Goal: Information Seeking & Learning: Learn about a topic

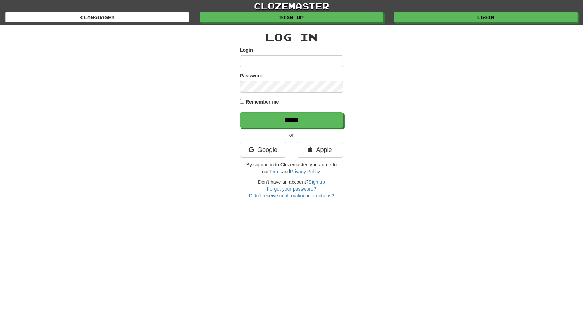
type input "**********"
click at [314, 62] on input "**********" at bounding box center [291, 61] width 103 height 12
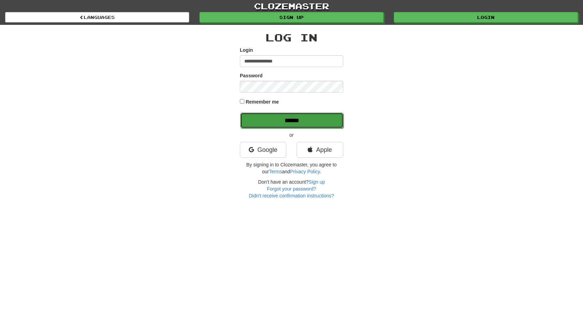
click at [268, 122] on input "******" at bounding box center [291, 120] width 103 height 16
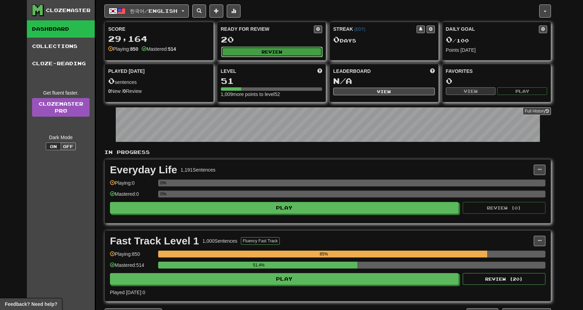
click at [309, 47] on button "Review" at bounding box center [272, 52] width 102 height 10
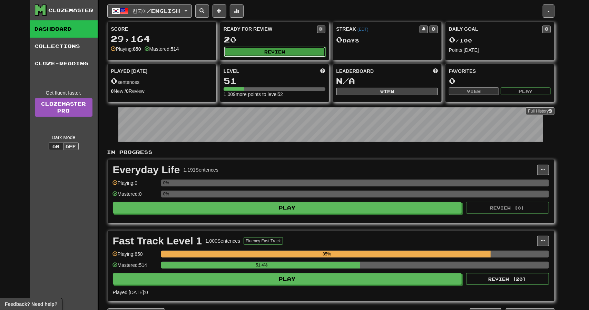
select select "**"
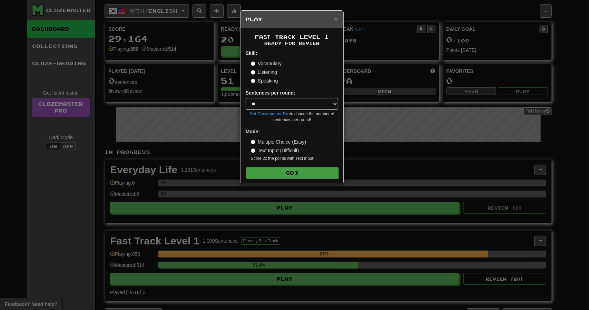
click at [292, 166] on form "Skill: Vocabulary Listening Speaking Sentences per round: * ** ** ** ** ** *** …" at bounding box center [292, 114] width 92 height 129
click at [297, 169] on button "Go" at bounding box center [292, 173] width 92 height 12
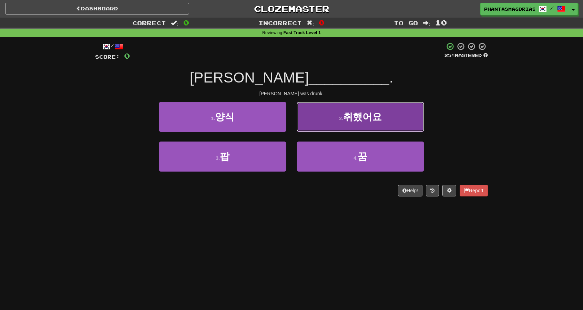
click at [342, 115] on button "2 . 취했어요" at bounding box center [361, 117] width 128 height 30
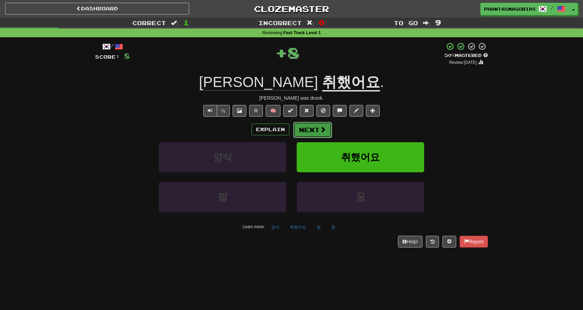
click at [310, 134] on button "Next" at bounding box center [312, 130] width 39 height 16
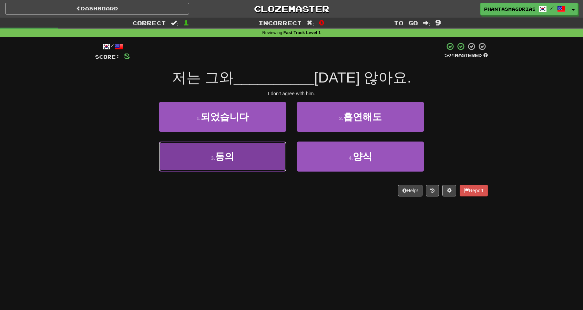
click at [251, 157] on button "3 . 동의" at bounding box center [223, 156] width 128 height 30
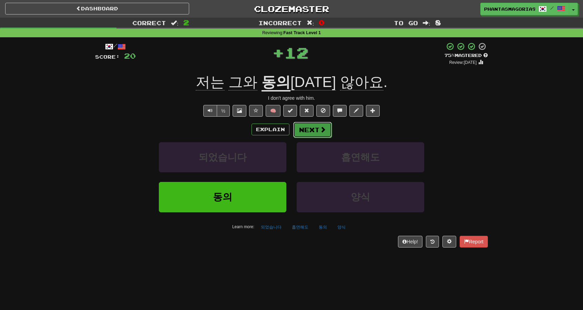
click at [299, 124] on button "Next" at bounding box center [312, 130] width 39 height 16
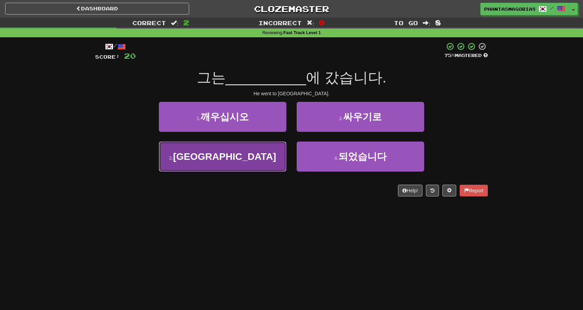
click at [279, 141] on button "3 . 미국" at bounding box center [223, 156] width 128 height 30
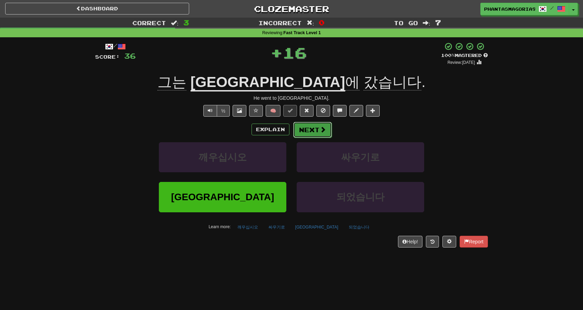
click at [307, 133] on button "Next" at bounding box center [312, 130] width 39 height 16
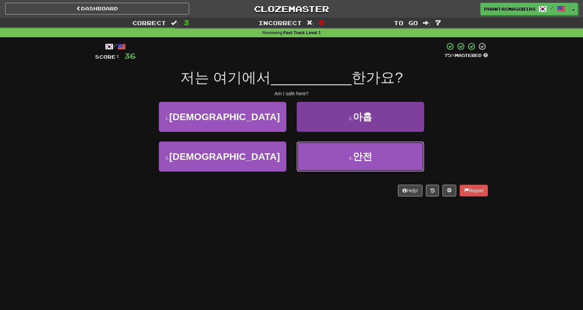
click at [344, 151] on button "4 . 안전" at bounding box center [361, 156] width 128 height 30
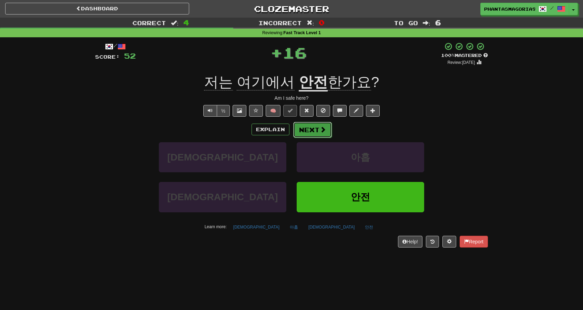
click at [301, 131] on button "Next" at bounding box center [312, 130] width 39 height 16
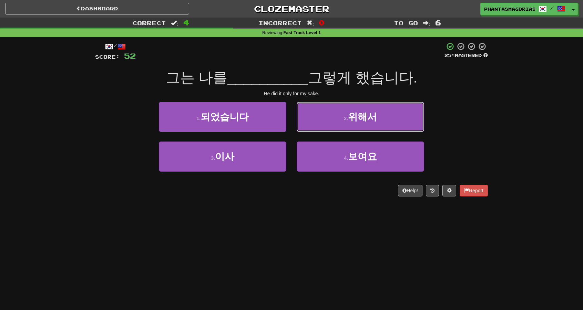
click at [320, 117] on button "2 . 위해서" at bounding box center [361, 117] width 128 height 30
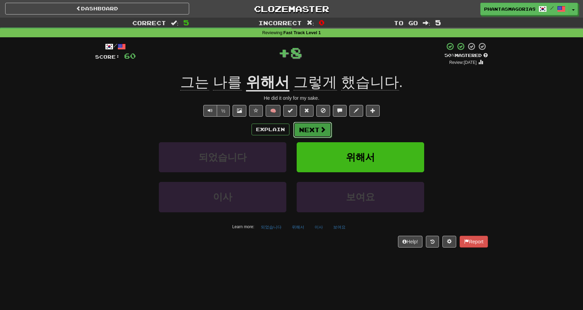
click at [301, 129] on button "Next" at bounding box center [312, 130] width 39 height 16
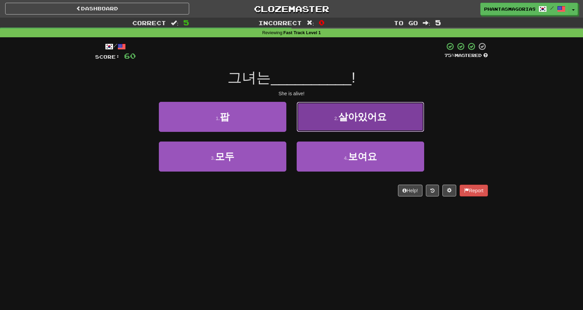
click at [317, 123] on button "2 . 살아있어요" at bounding box center [361, 117] width 128 height 30
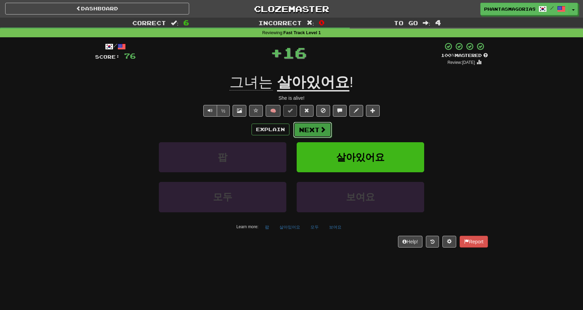
click at [307, 129] on button "Next" at bounding box center [312, 130] width 39 height 16
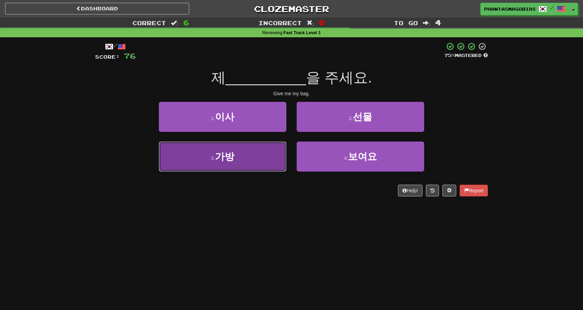
click at [272, 143] on button "3 . 가방" at bounding box center [223, 156] width 128 height 30
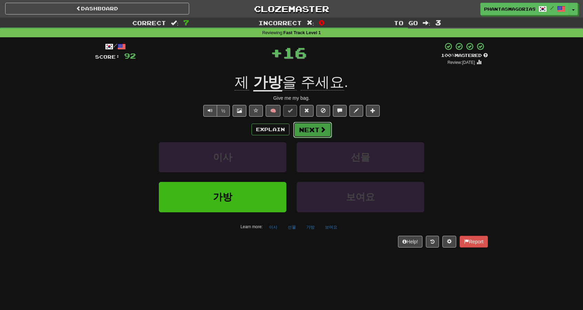
click at [300, 126] on button "Next" at bounding box center [312, 130] width 39 height 16
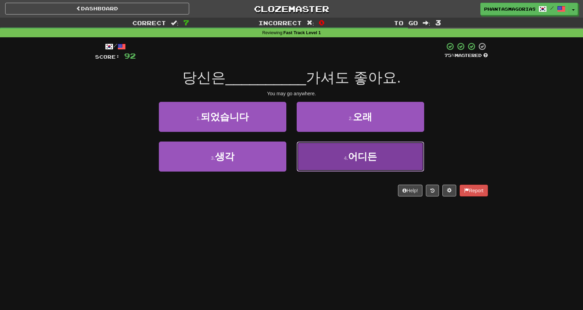
click at [344, 148] on button "4 . 어디든" at bounding box center [361, 156] width 128 height 30
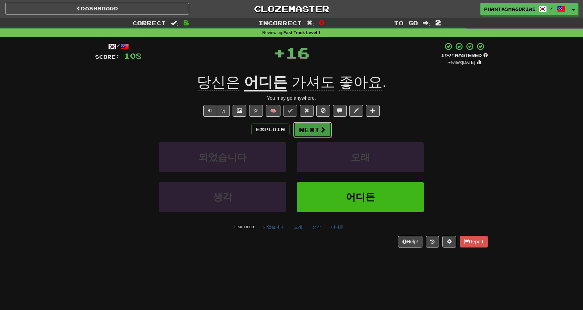
click at [307, 127] on button "Next" at bounding box center [312, 130] width 39 height 16
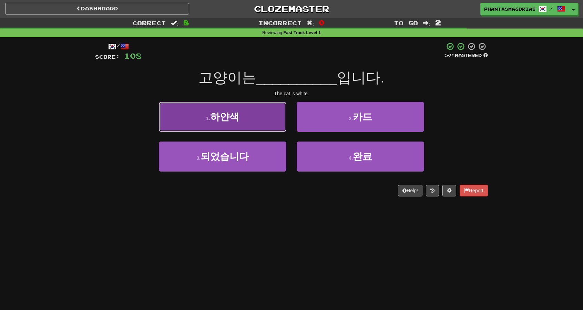
click at [259, 122] on button "1 . 하얀색" at bounding box center [223, 117] width 128 height 30
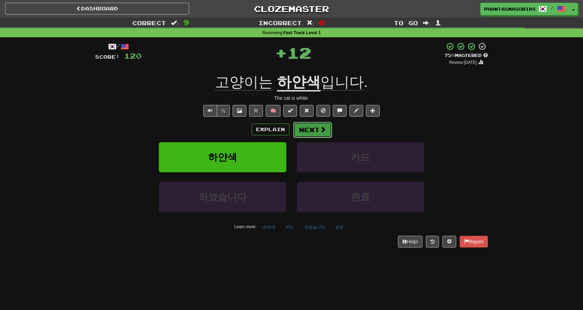
click at [297, 126] on button "Next" at bounding box center [312, 130] width 39 height 16
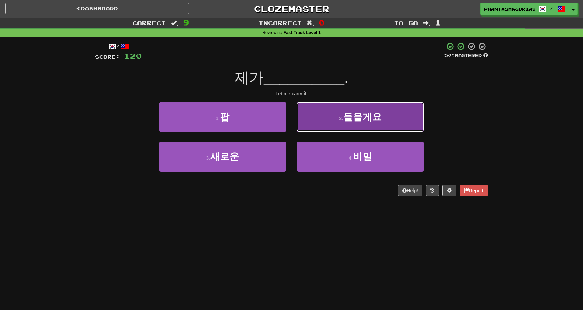
click at [326, 121] on button "2 . 들을게요" at bounding box center [361, 117] width 128 height 30
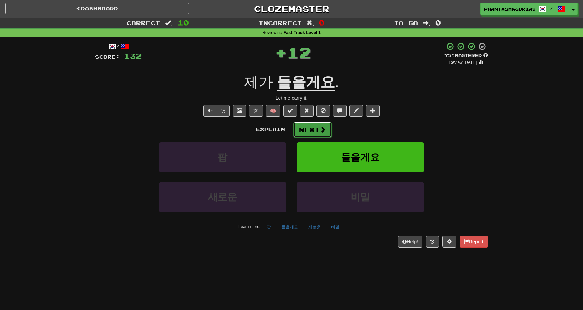
click at [314, 126] on button "Next" at bounding box center [312, 130] width 39 height 16
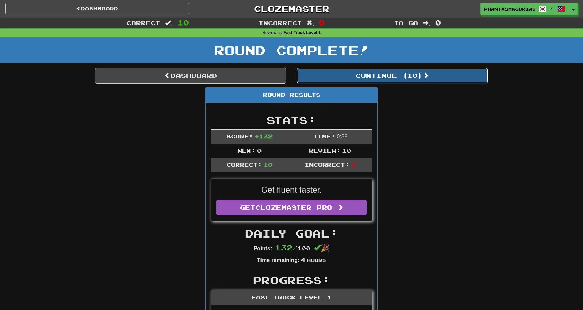
click at [358, 82] on button "Continue ( 10 )" at bounding box center [392, 76] width 191 height 16
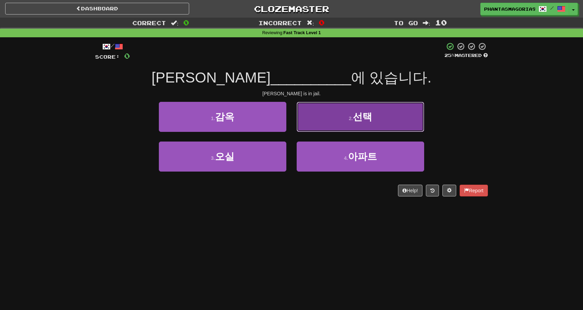
click at [353, 119] on small "2 ." at bounding box center [351, 119] width 4 height 6
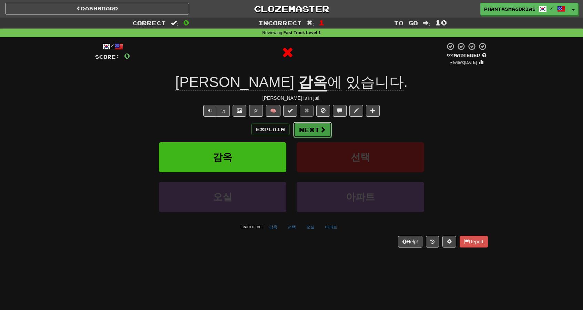
click at [314, 125] on button "Next" at bounding box center [312, 130] width 39 height 16
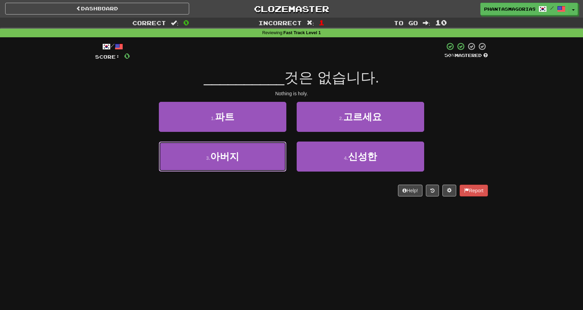
drag, startPoint x: 241, startPoint y: 153, endPoint x: 268, endPoint y: 139, distance: 30.2
click at [241, 153] on button "3 . 아버지" at bounding box center [223, 156] width 128 height 30
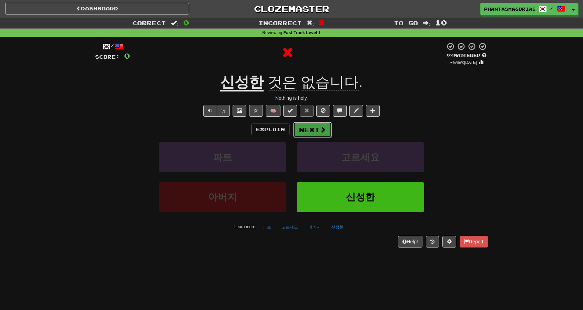
click at [326, 125] on button "Next" at bounding box center [312, 130] width 39 height 16
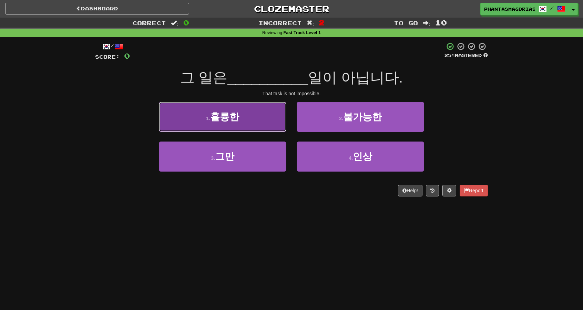
click at [247, 123] on button "1 . 훌륭한" at bounding box center [223, 117] width 128 height 30
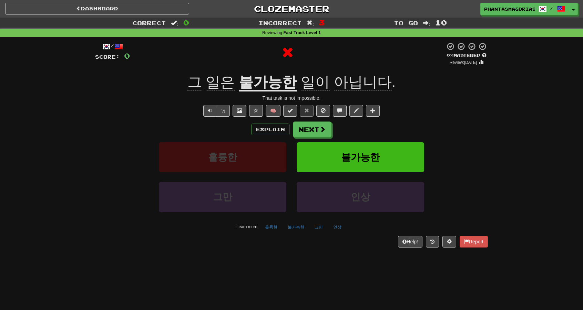
click at [331, 130] on div "Explain Next" at bounding box center [291, 129] width 393 height 16
click at [315, 133] on button "Next" at bounding box center [312, 130] width 39 height 16
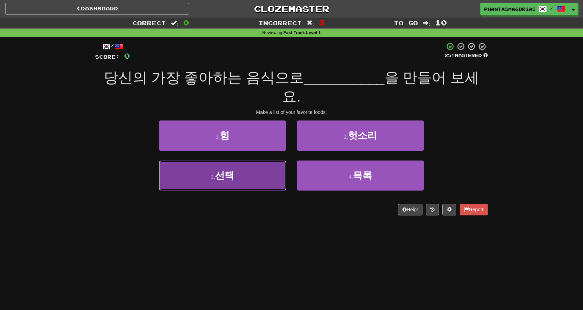
click at [273, 167] on button "3 . 선택" at bounding box center [223, 175] width 128 height 30
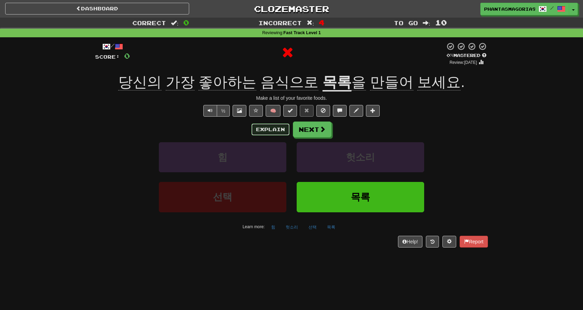
click at [268, 127] on button "Explain" at bounding box center [271, 129] width 38 height 12
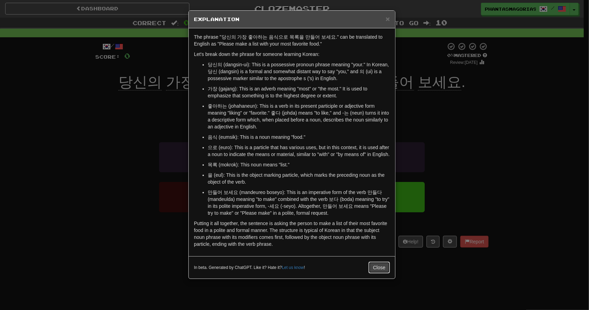
click at [380, 267] on button "Close" at bounding box center [378, 267] width 21 height 12
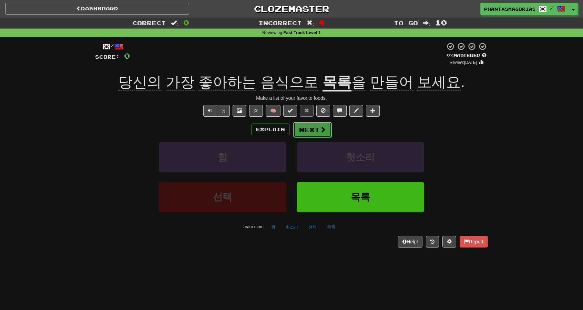
click at [308, 129] on button "Next" at bounding box center [312, 130] width 39 height 16
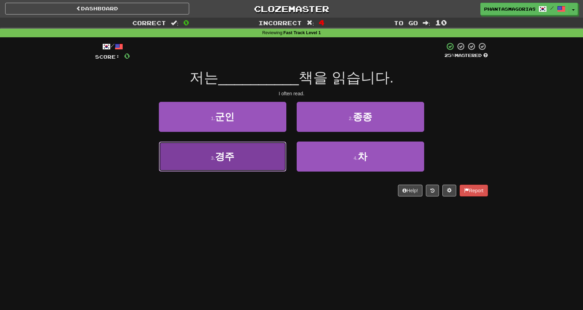
click at [246, 144] on button "3 . 경주" at bounding box center [223, 156] width 128 height 30
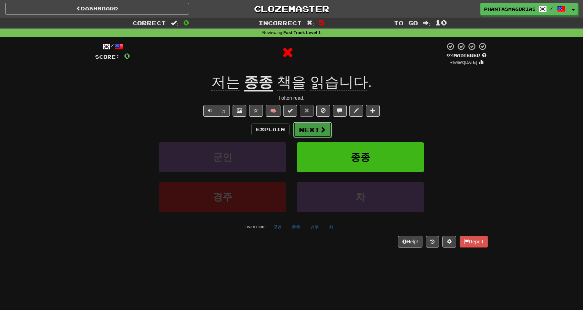
click at [307, 125] on button "Next" at bounding box center [312, 130] width 39 height 16
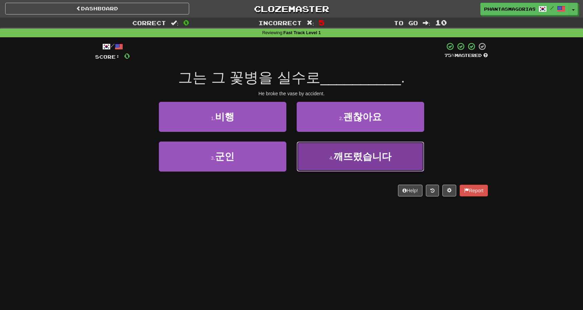
click at [346, 155] on span "깨뜨렸습니다" at bounding box center [363, 156] width 58 height 11
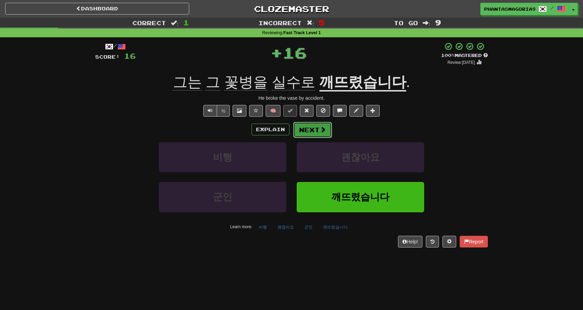
click at [317, 128] on button "Next" at bounding box center [312, 130] width 39 height 16
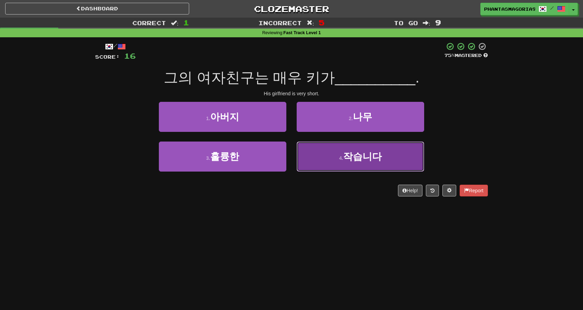
click at [326, 155] on button "4 . 작습니다" at bounding box center [361, 156] width 128 height 30
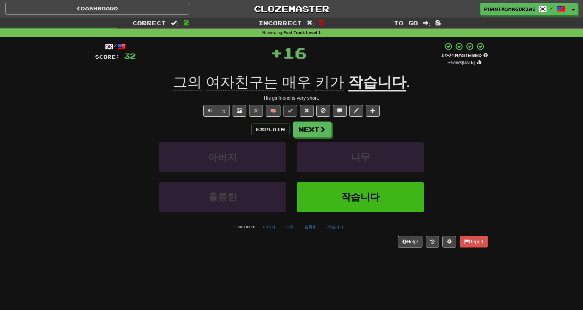
click at [313, 138] on div "Explain Next 아버지 나무 훌륭한 작습니다 Learn more: 아버지 나무 훌륭한 작습니다" at bounding box center [291, 176] width 393 height 111
click at [311, 131] on button "Next" at bounding box center [312, 130] width 39 height 16
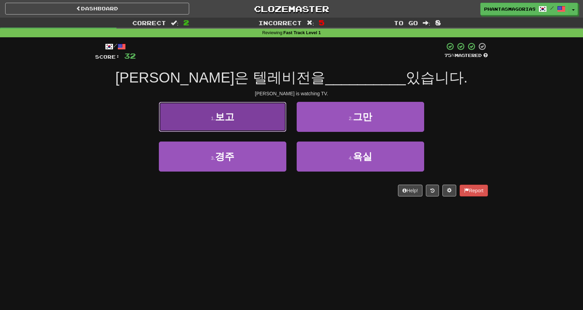
click at [280, 124] on button "1 . 보고" at bounding box center [223, 117] width 128 height 30
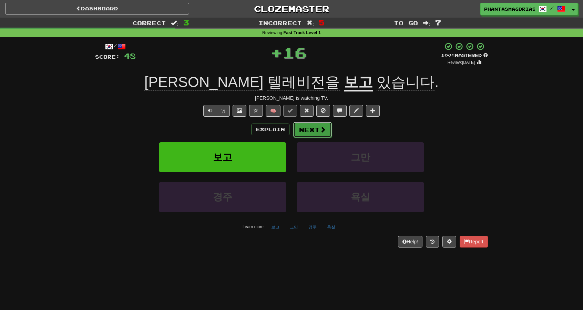
click at [312, 129] on button "Next" at bounding box center [312, 130] width 39 height 16
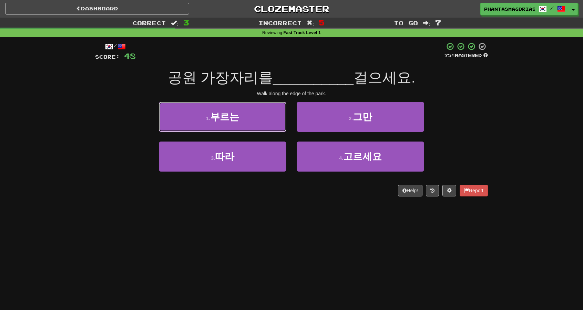
click at [267, 120] on button "1 . 부르는" at bounding box center [223, 117] width 128 height 30
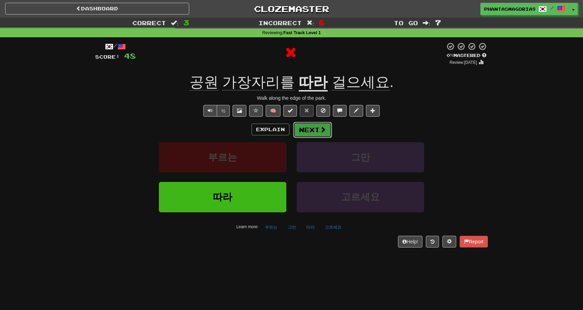
click at [323, 129] on span at bounding box center [323, 129] width 6 height 6
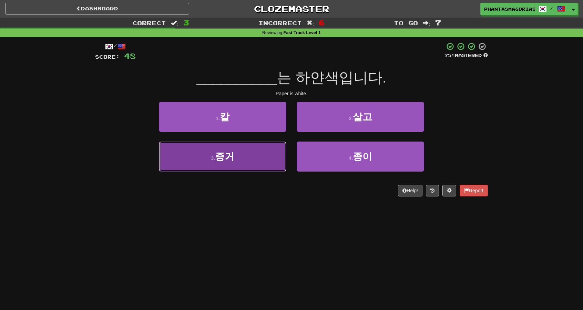
click at [262, 161] on button "3 . 증거" at bounding box center [223, 156] width 128 height 30
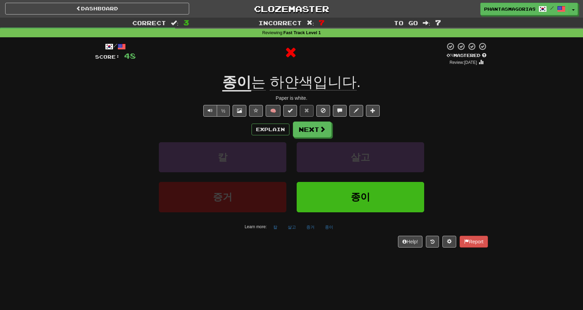
click at [303, 138] on div "Explain Next 칼 살고 증거 종이 Learn more: 칼 살고 증거 종이" at bounding box center [291, 176] width 393 height 111
click at [303, 135] on button "Next" at bounding box center [312, 130] width 39 height 16
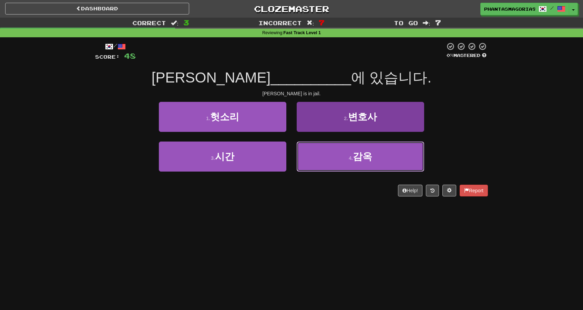
click at [345, 159] on button "4 . 감옥" at bounding box center [361, 156] width 128 height 30
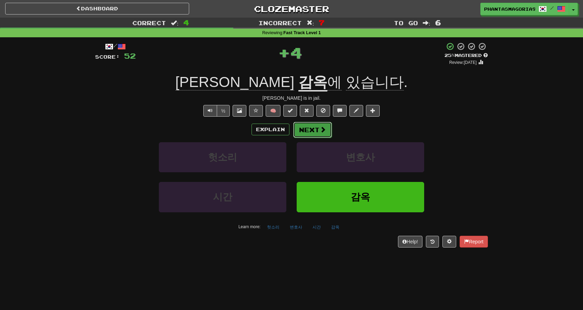
click at [319, 133] on button "Next" at bounding box center [312, 130] width 39 height 16
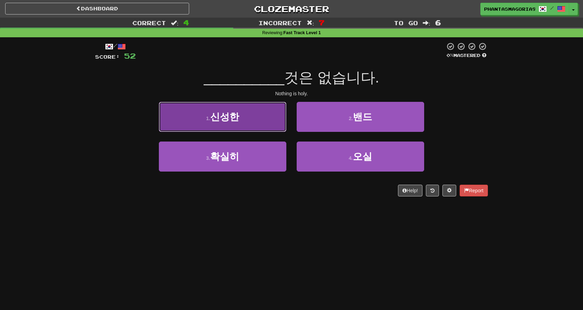
click at [265, 124] on button "1 . 신성한" at bounding box center [223, 117] width 128 height 30
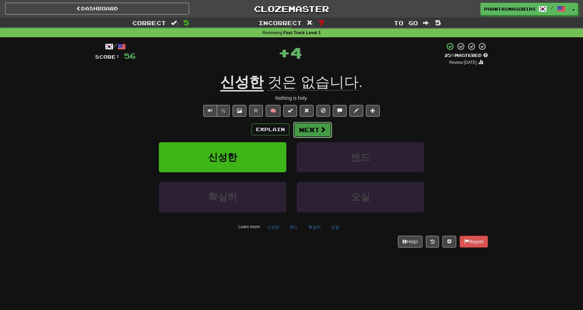
click at [310, 132] on button "Next" at bounding box center [312, 130] width 39 height 16
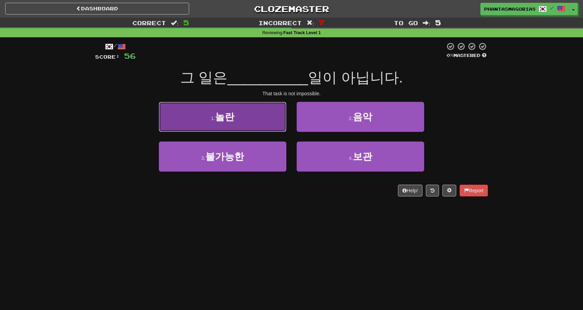
click at [256, 128] on button "1 . 놀란" at bounding box center [223, 117] width 128 height 30
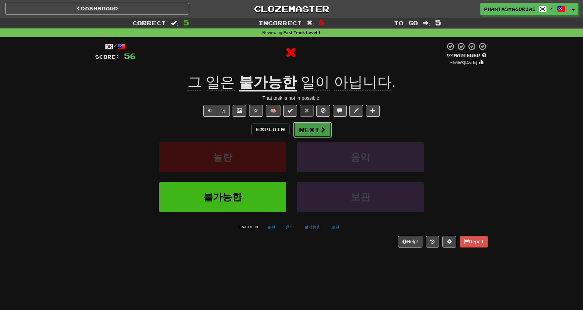
click at [311, 124] on button "Next" at bounding box center [312, 130] width 39 height 16
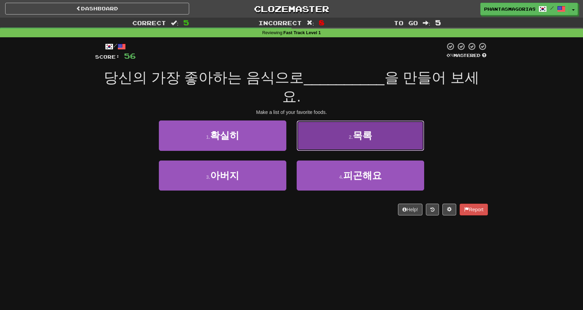
click at [333, 135] on button "2 . 목록" at bounding box center [361, 135] width 128 height 30
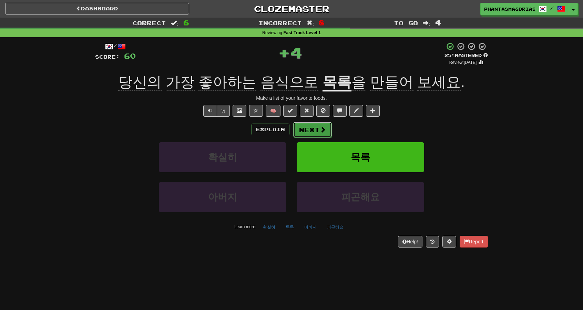
click at [309, 130] on button "Next" at bounding box center [312, 130] width 39 height 16
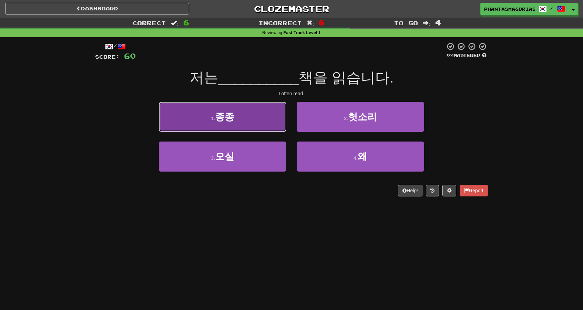
click at [282, 127] on button "1 . 종종" at bounding box center [223, 117] width 128 height 30
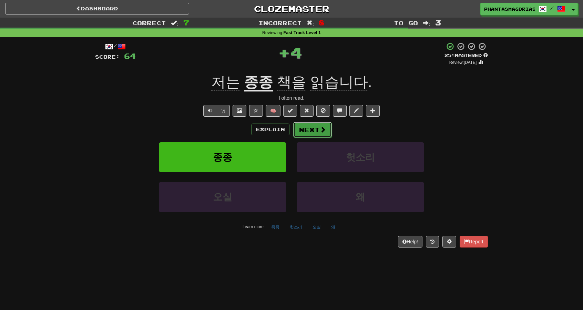
click at [314, 130] on button "Next" at bounding box center [312, 130] width 39 height 16
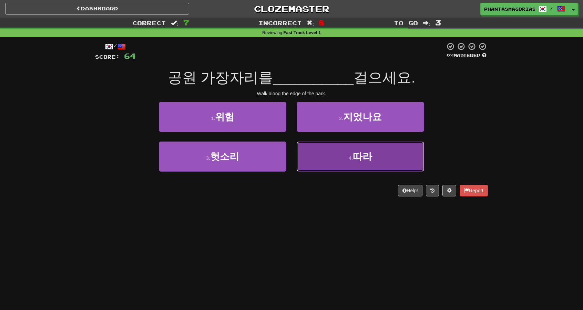
click at [311, 153] on button "4 . 따라" at bounding box center [361, 156] width 128 height 30
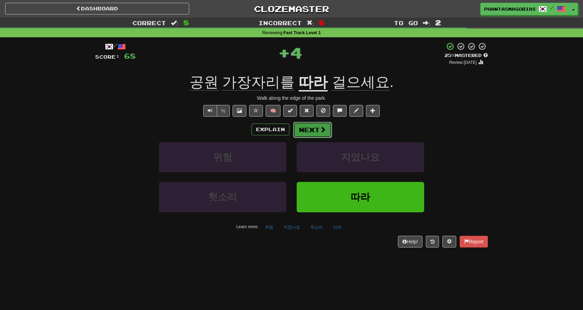
click at [303, 129] on button "Next" at bounding box center [312, 130] width 39 height 16
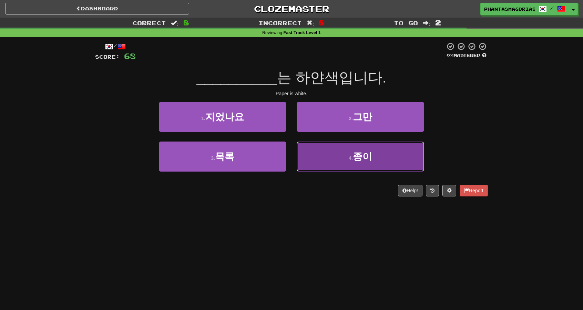
click at [328, 156] on button "4 . 종이" at bounding box center [361, 156] width 128 height 30
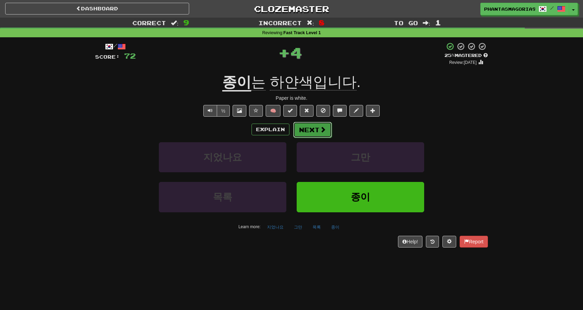
click at [321, 131] on span at bounding box center [323, 129] width 6 height 6
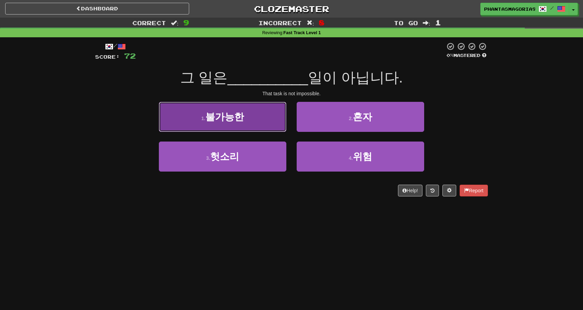
click at [256, 119] on button "1 . 불가능한" at bounding box center [223, 117] width 128 height 30
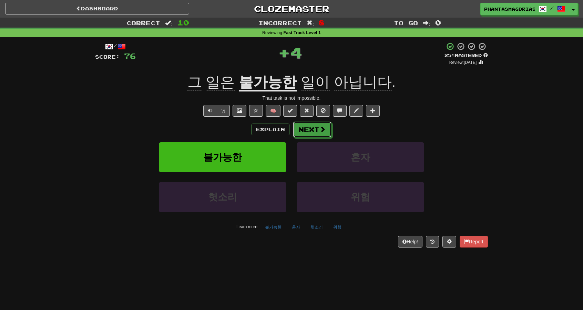
click at [310, 127] on button "Next" at bounding box center [312, 129] width 39 height 16
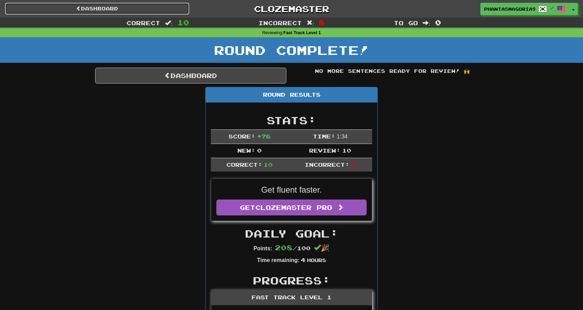
click at [170, 9] on link "Dashboard" at bounding box center [97, 9] width 184 height 12
